Goal: Transaction & Acquisition: Purchase product/service

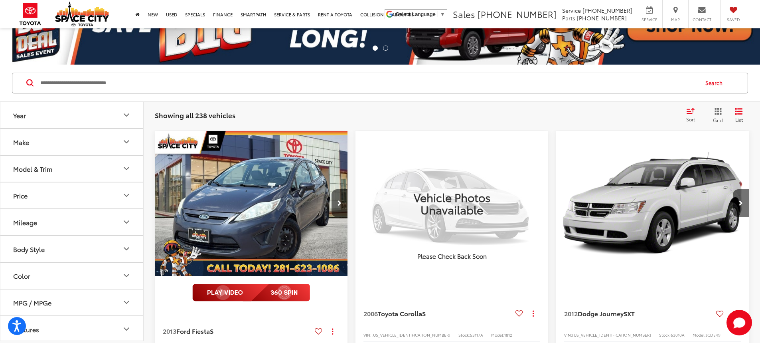
click at [95, 90] on input "Search by Make, Model, or Keyword" at bounding box center [369, 82] width 658 height 19
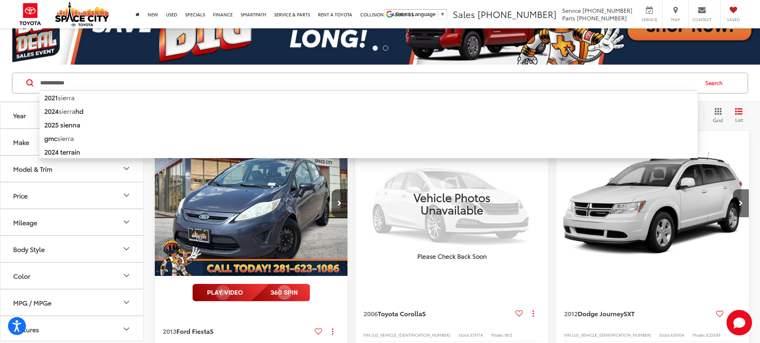
type input "**********"
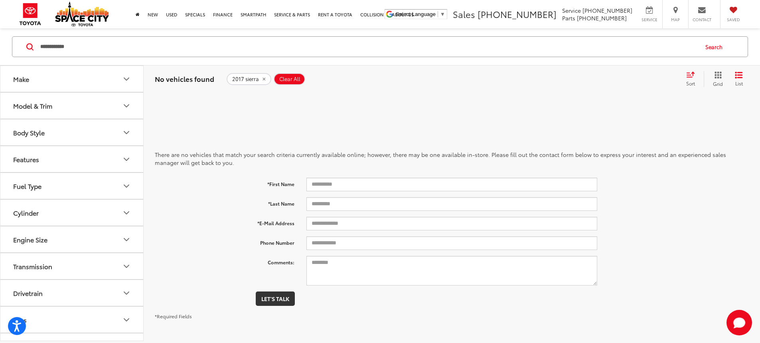
click at [297, 80] on span "Clear All" at bounding box center [289, 79] width 21 height 6
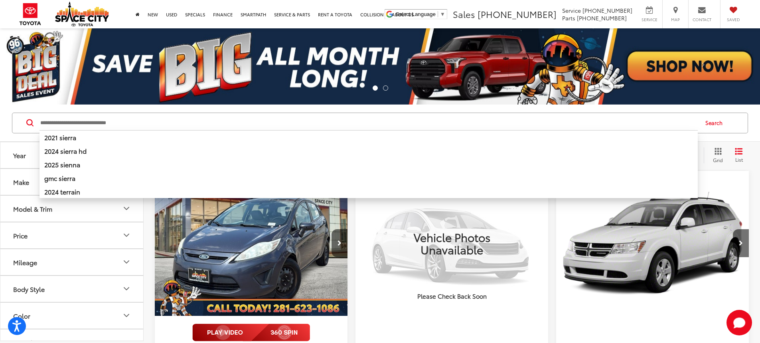
click at [77, 128] on input "Search by Make, Model, or Keyword" at bounding box center [369, 122] width 658 height 19
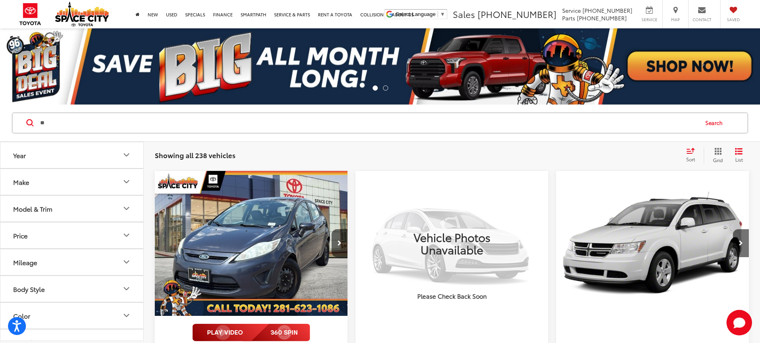
type input "*"
click at [71, 127] on input "Search by Make, Model, or Keyword" at bounding box center [369, 122] width 658 height 19
